Goal: Transaction & Acquisition: Book appointment/travel/reservation

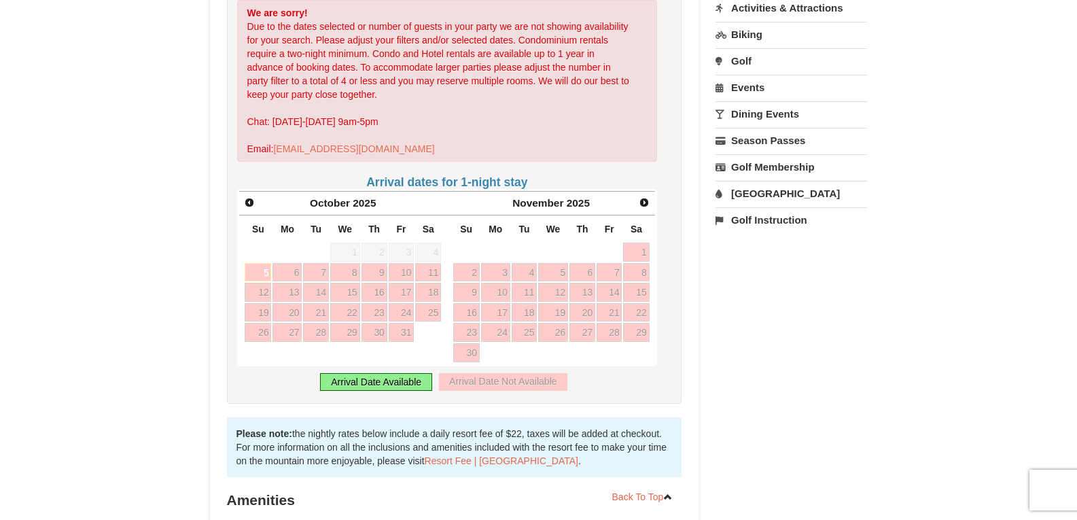
scroll to position [408, 0]
click at [643, 196] on span "Next" at bounding box center [644, 201] width 11 height 11
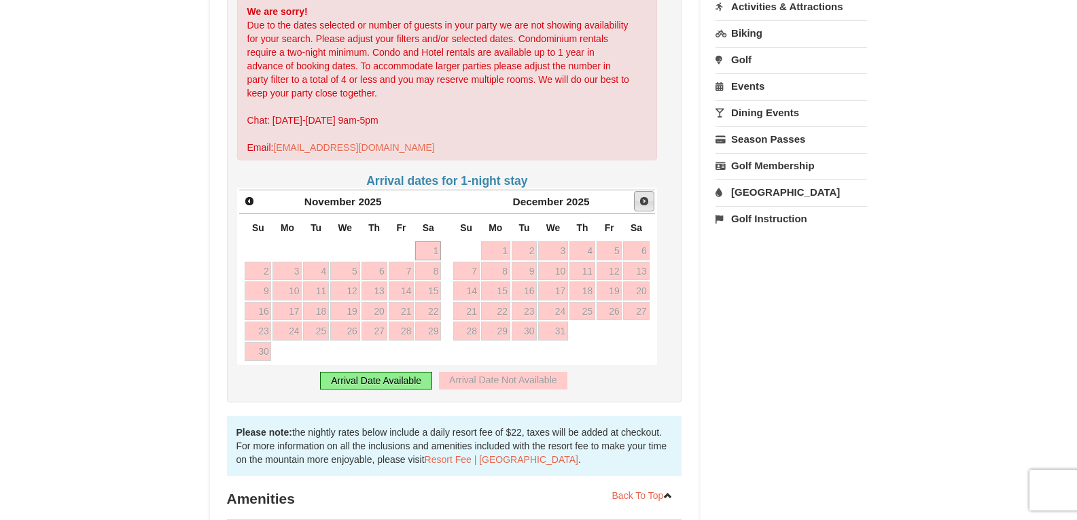
click at [643, 196] on span "Next" at bounding box center [644, 201] width 11 height 11
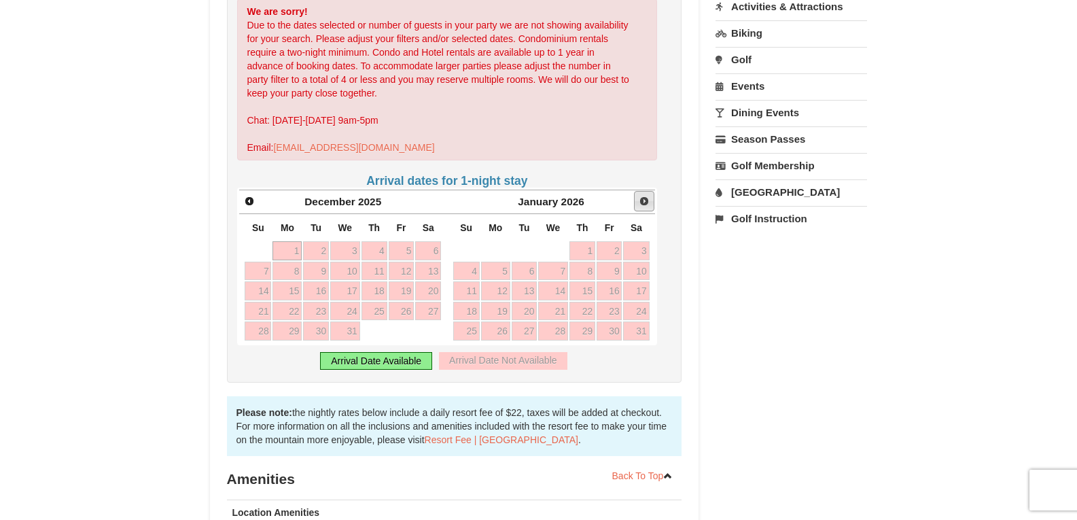
click at [643, 196] on span "Next" at bounding box center [644, 201] width 11 height 11
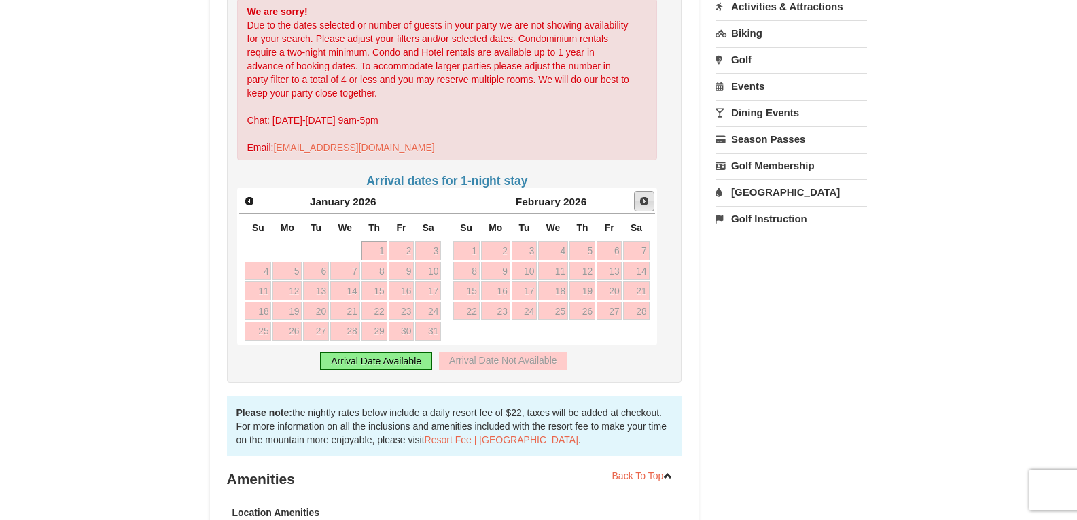
click at [643, 196] on span "Next" at bounding box center [644, 201] width 11 height 11
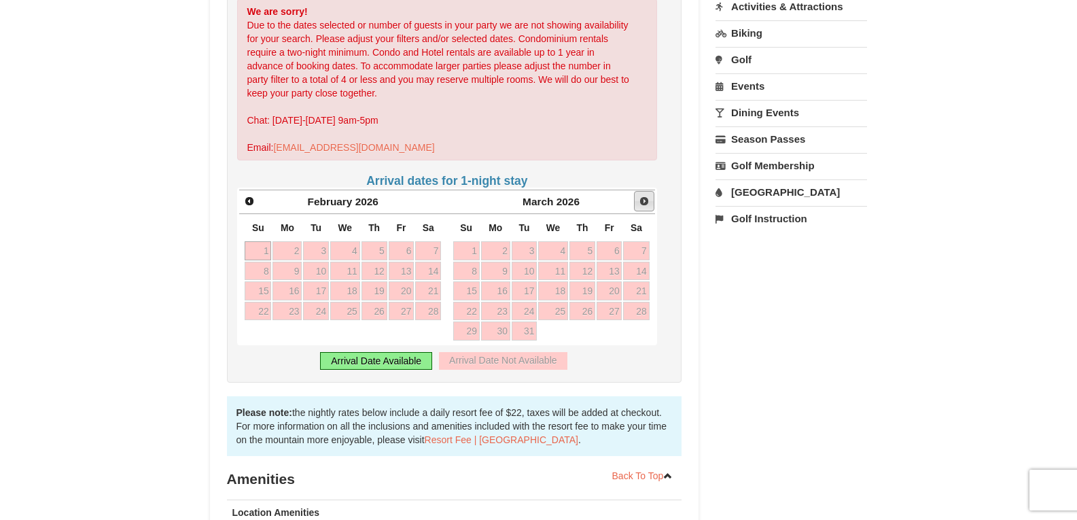
click at [643, 196] on span "Next" at bounding box center [644, 201] width 11 height 11
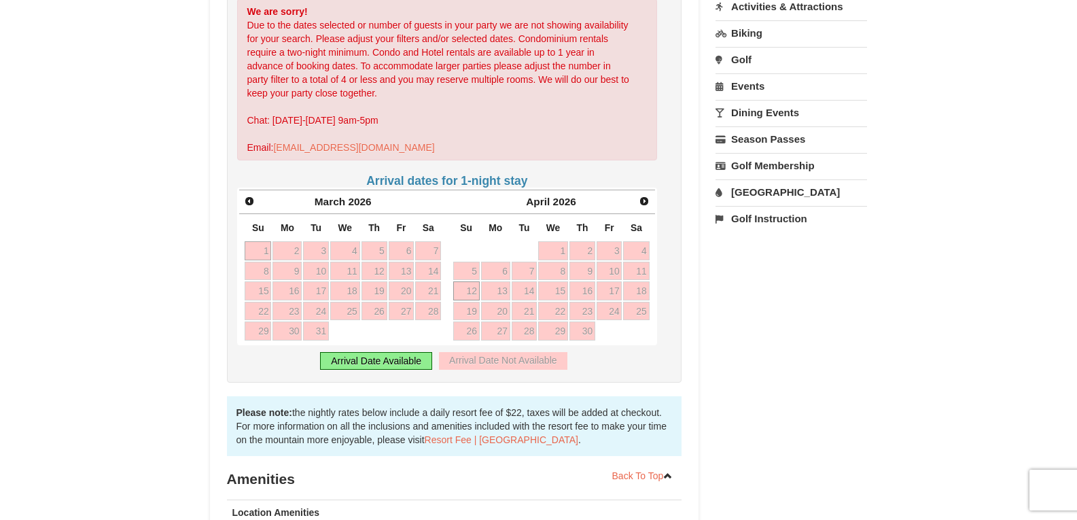
click at [464, 281] on link "12" at bounding box center [466, 290] width 26 height 19
click at [470, 262] on link "5" at bounding box center [466, 271] width 26 height 19
type input "[DATE]"
click at [470, 262] on link "5" at bounding box center [466, 271] width 26 height 19
type input "[DATE]"
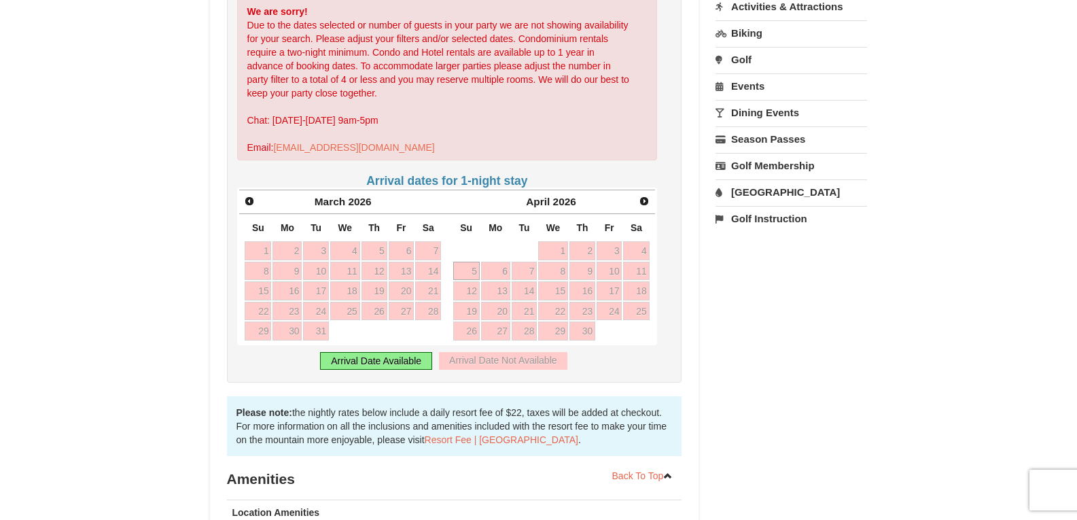
click at [470, 262] on link "5" at bounding box center [466, 271] width 26 height 19
